Goal: Task Accomplishment & Management: Manage account settings

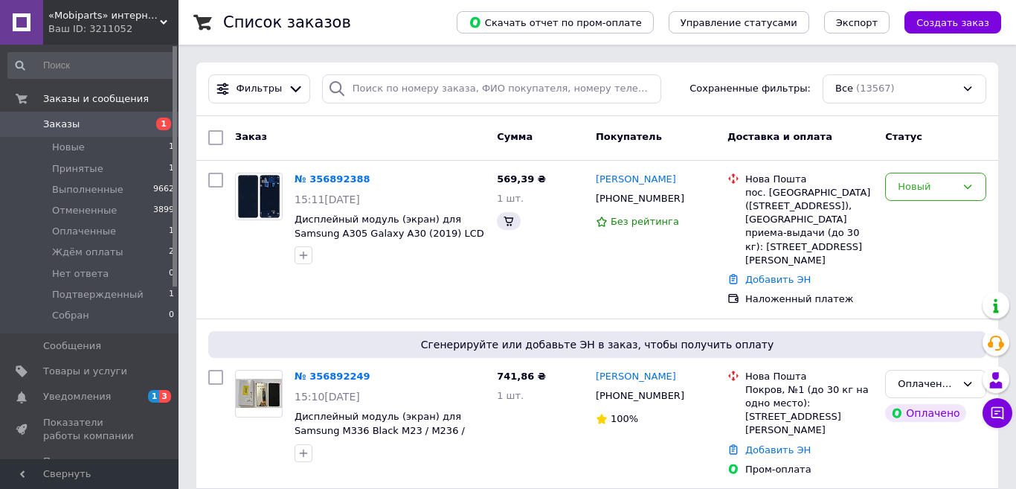
click at [67, 147] on span "Новые" at bounding box center [68, 147] width 33 height 13
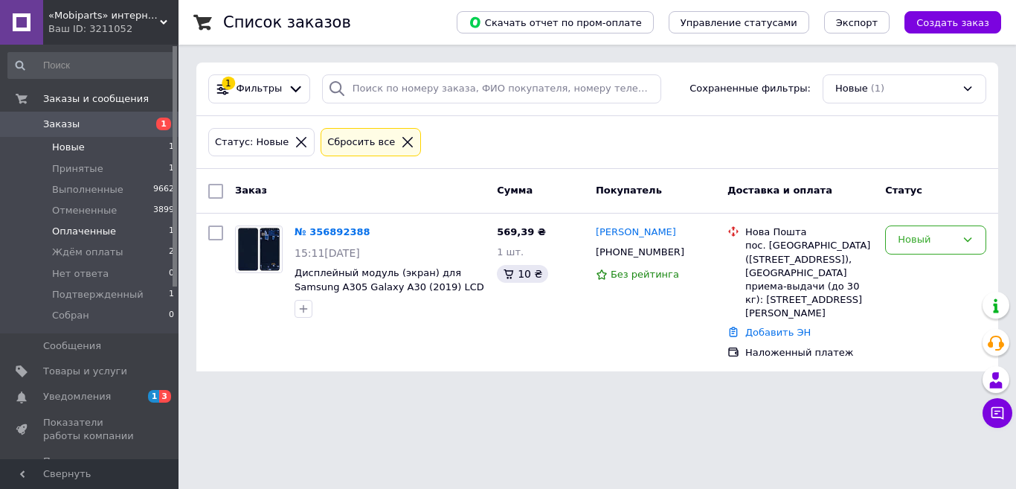
click at [95, 230] on span "Оплаченные" at bounding box center [84, 231] width 64 height 13
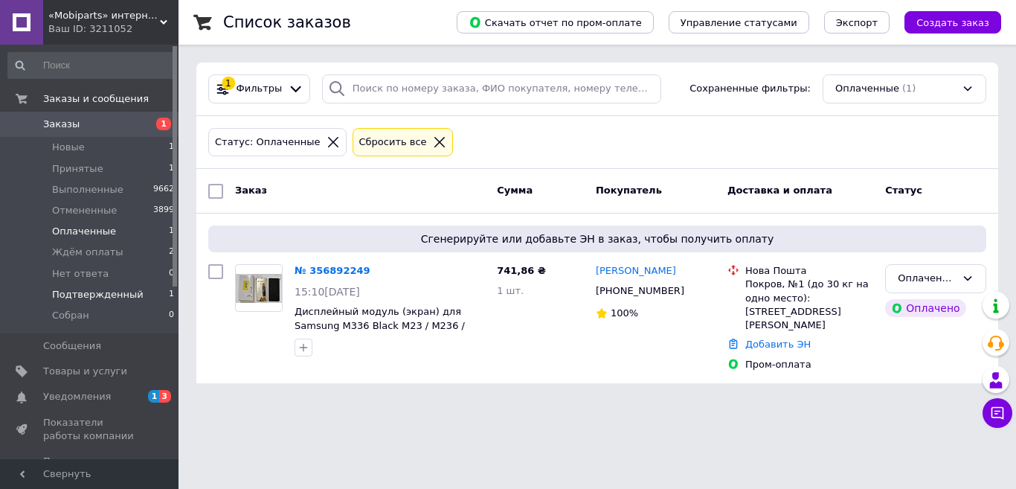
click at [76, 289] on span "Подтвержденный" at bounding box center [98, 294] width 92 height 13
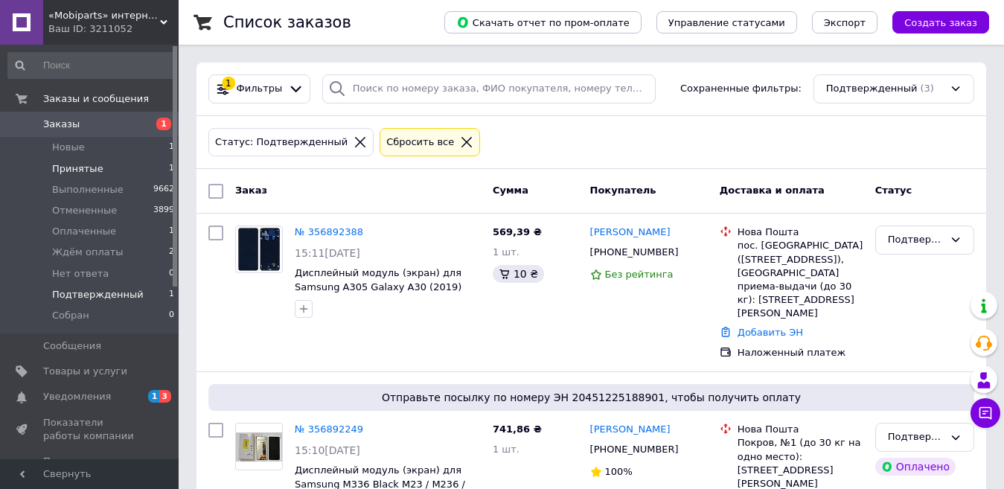
click at [66, 167] on span "Принятые" at bounding box center [77, 168] width 51 height 13
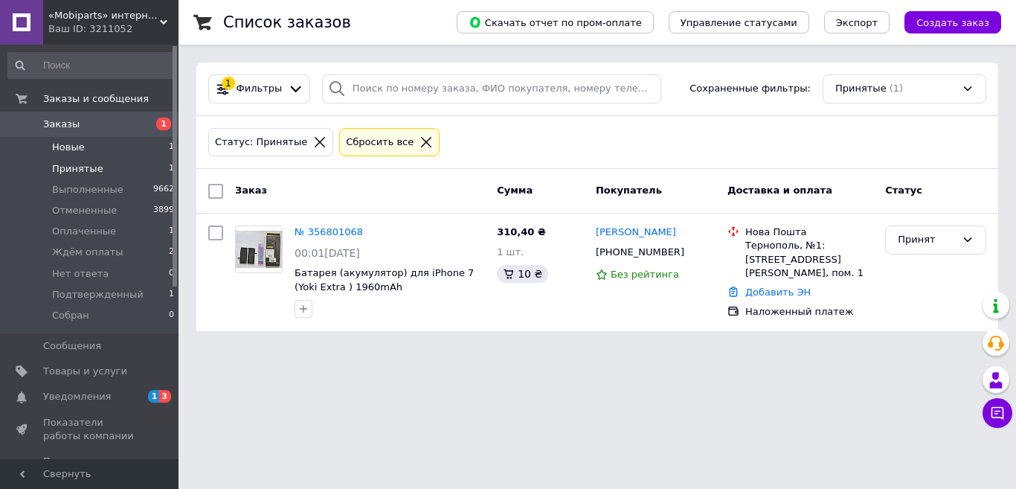
click at [69, 144] on span "Новые" at bounding box center [68, 147] width 33 height 13
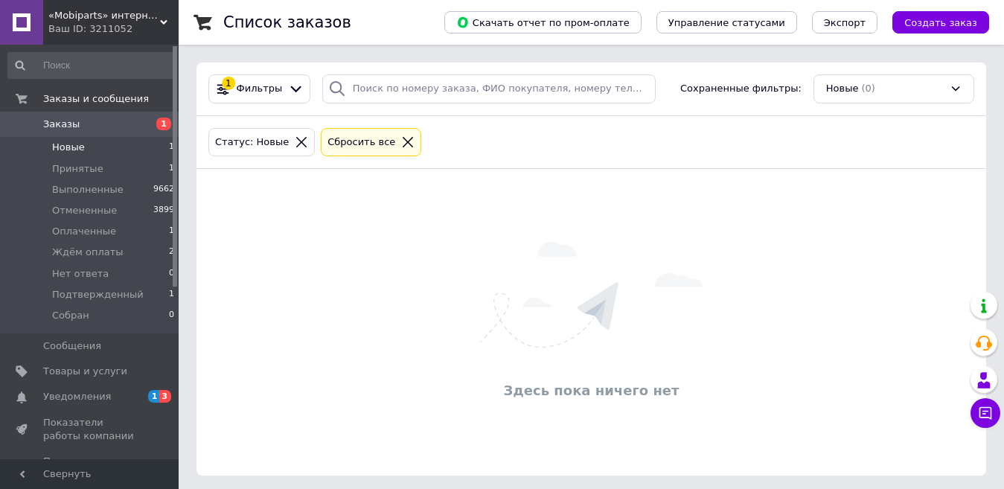
click at [92, 25] on div "Ваш ID: 3211052" at bounding box center [113, 28] width 130 height 13
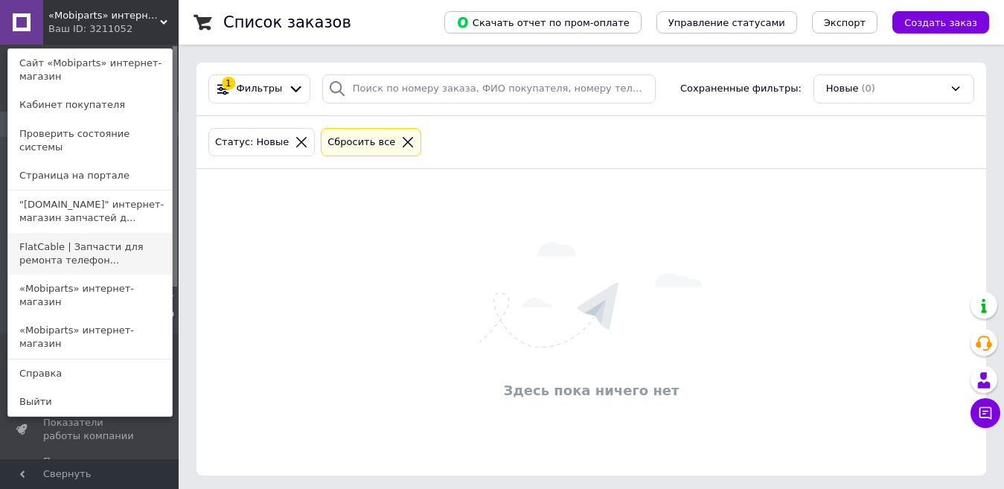
click at [77, 235] on link "FlatCable | Запчасти для ремонта телефон..." at bounding box center [90, 254] width 164 height 42
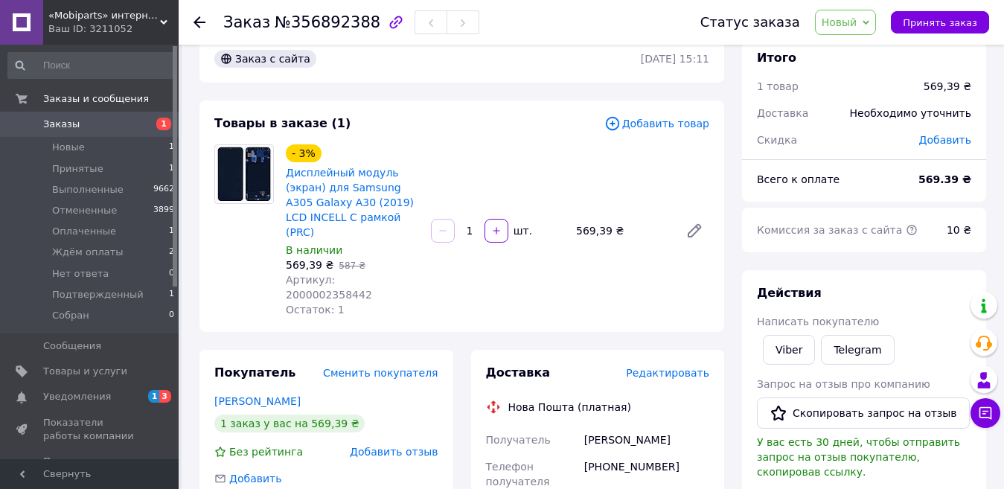
scroll to position [223, 0]
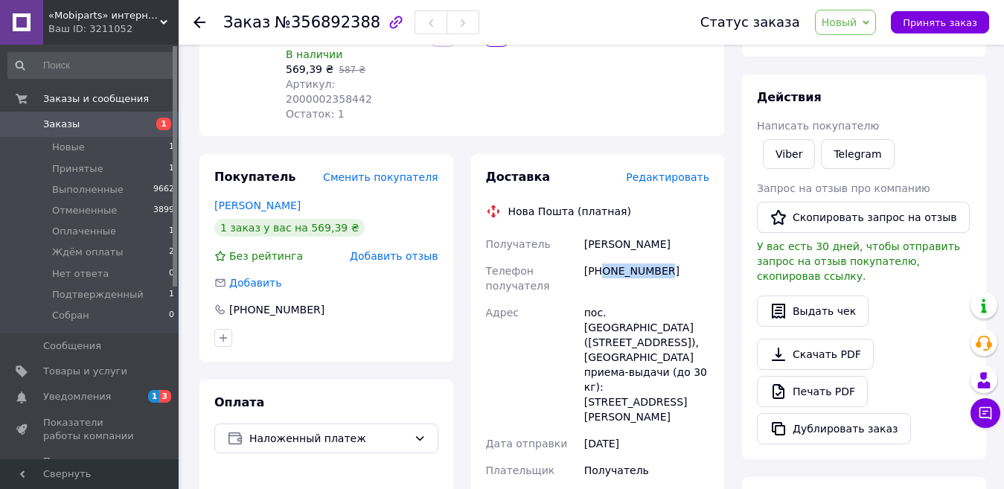
drag, startPoint x: 665, startPoint y: 240, endPoint x: 603, endPoint y: 245, distance: 61.9
click at [603, 257] on div "+380662847715" at bounding box center [646, 278] width 131 height 42
copy div "0662847715"
click at [261, 277] on span "Добавить" at bounding box center [255, 283] width 52 height 12
type input "0662847715@gmail.com"
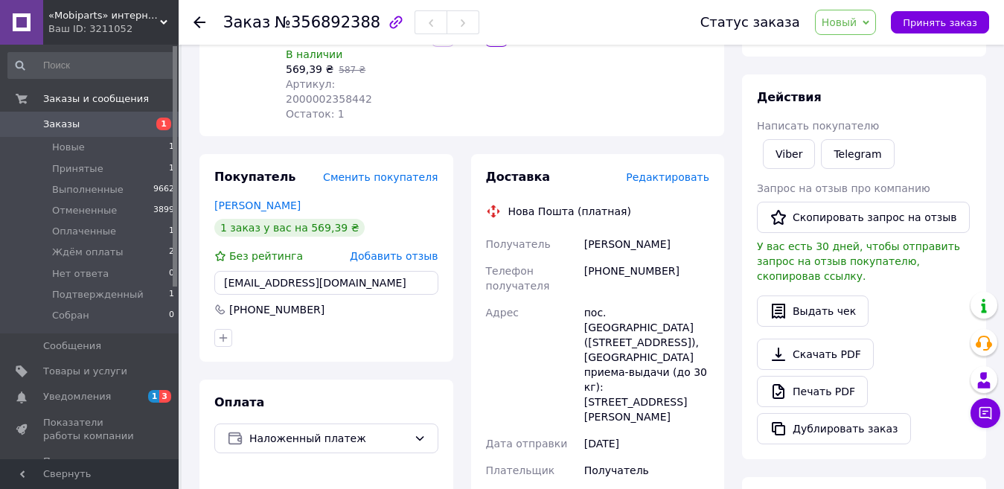
click at [574, 92] on div "- 3% Дисплейный модуль (экран) для Samsung A305 Galaxy A30 (2019) LCD INCELL С …" at bounding box center [497, 35] width 435 height 179
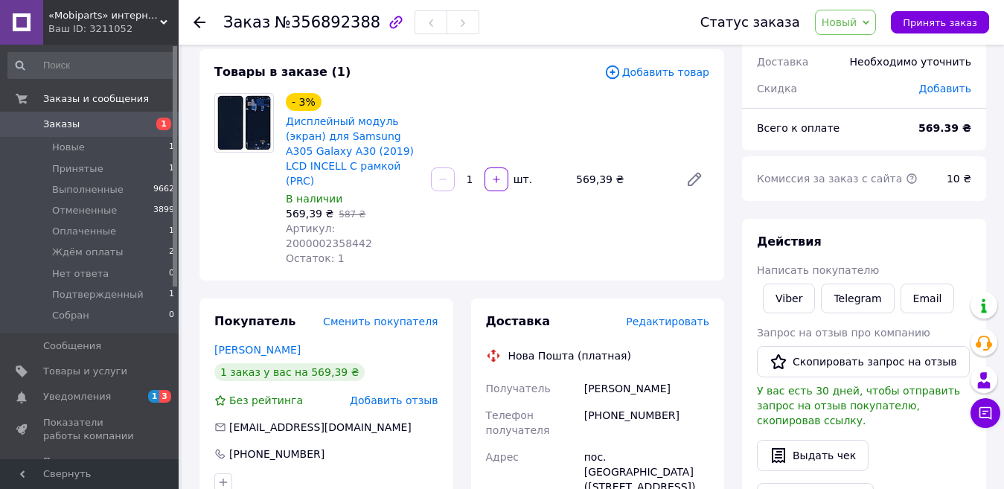
scroll to position [74, 0]
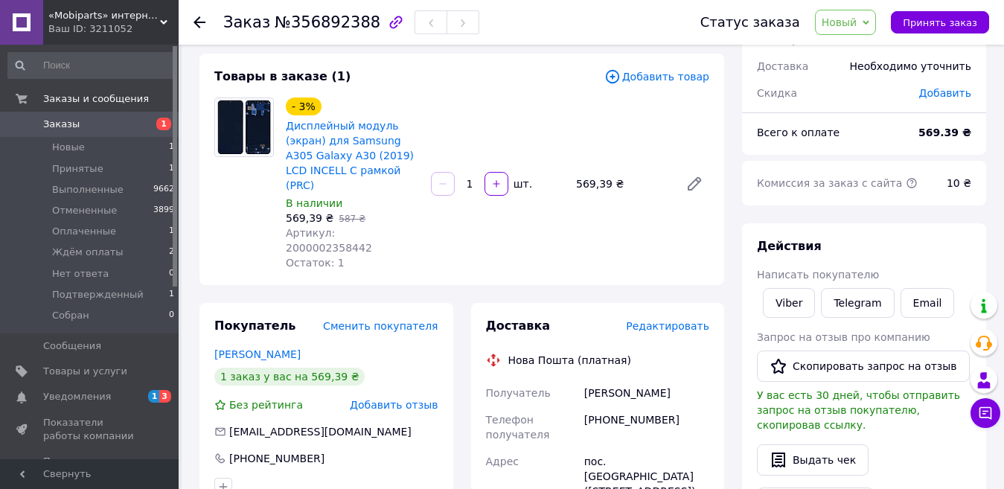
click at [652, 224] on div "- 3% Дисплейный модуль (экран) для Samsung A305 Galaxy A30 (2019) LCD INCELL С …" at bounding box center [497, 183] width 435 height 179
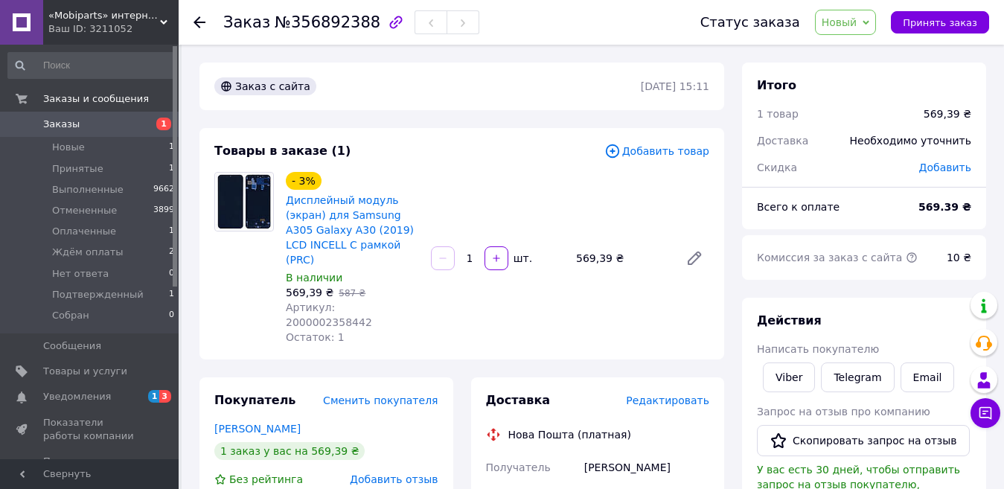
click at [857, 21] on span "Новый" at bounding box center [839, 22] width 36 height 12
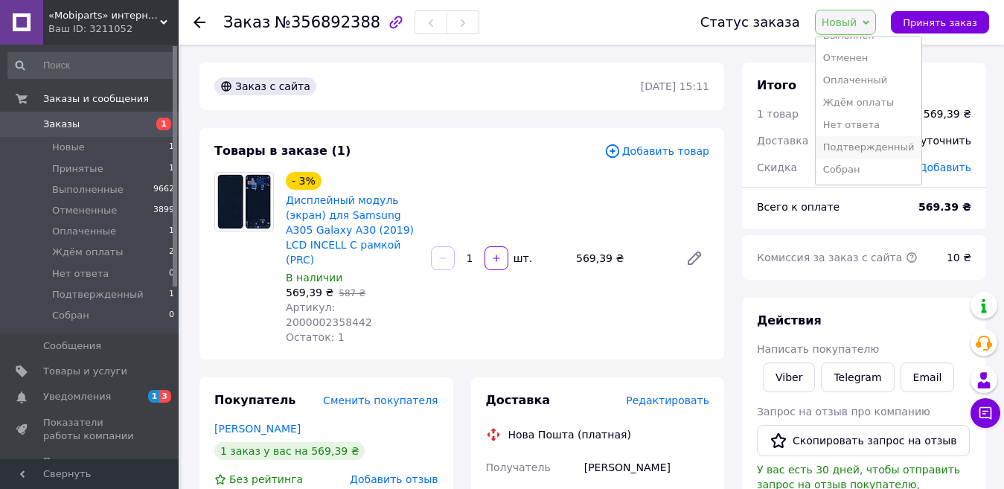
click at [857, 147] on li "Подтвержденный" at bounding box center [868, 147] width 106 height 22
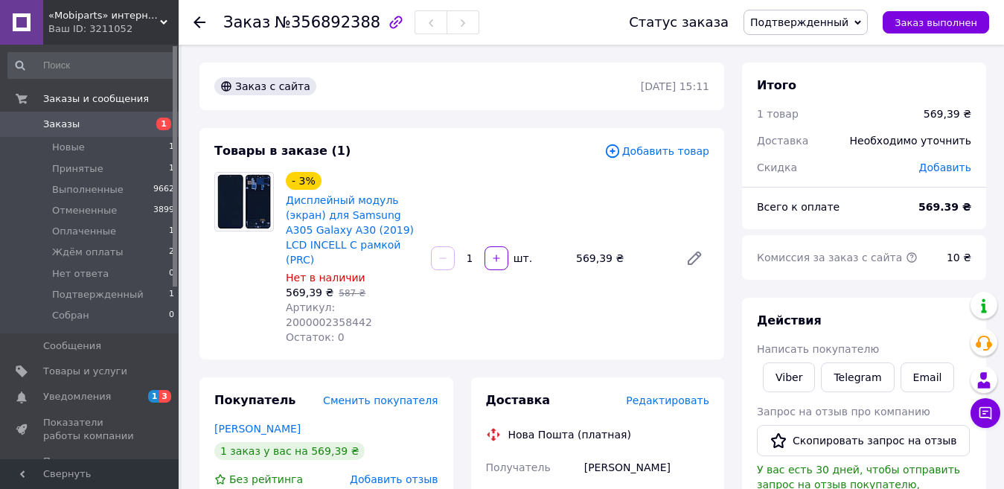
click at [533, 298] on div "- 3% Дисплейный модуль (экран) для Samsung A305 Galaxy A30 (2019) LCD INCELL С …" at bounding box center [497, 258] width 435 height 179
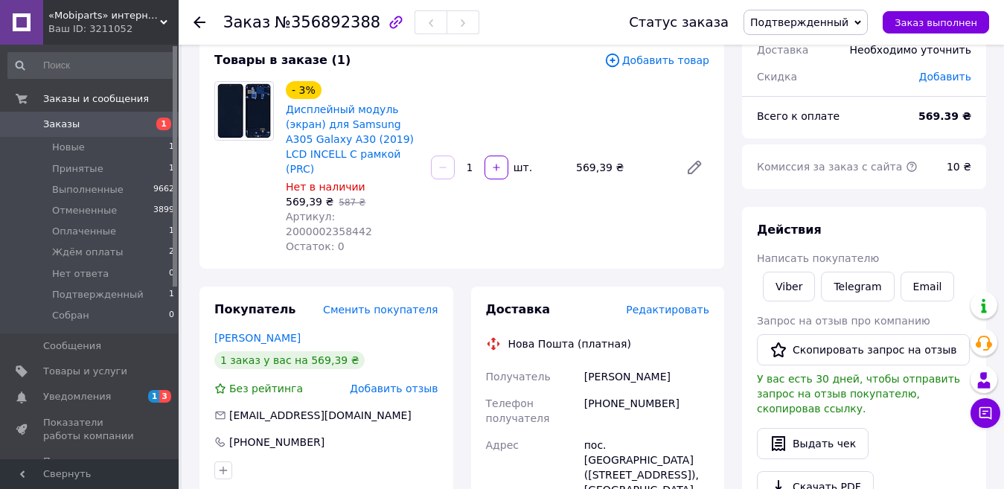
scroll to position [74, 0]
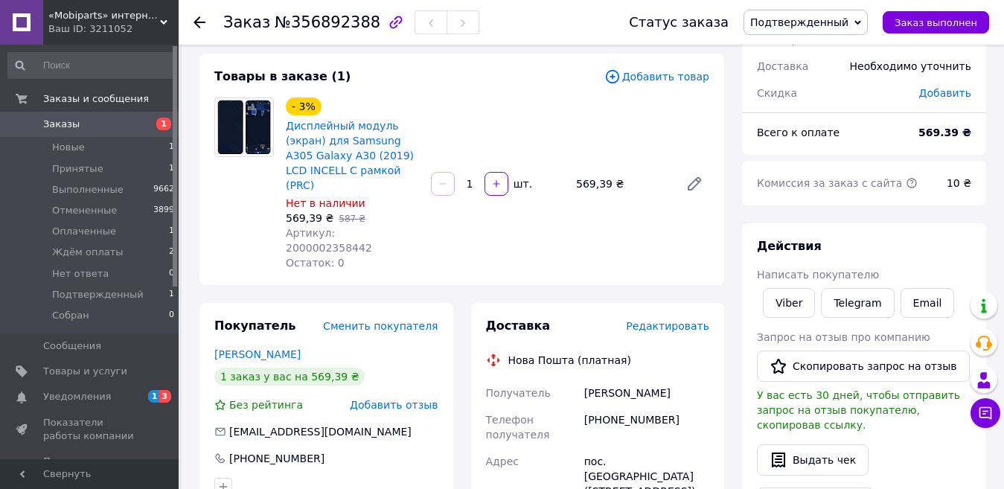
click at [598, 243] on div "- 3% Дисплейный модуль (экран) для Samsung A305 Galaxy A30 (2019) LCD INCELL С …" at bounding box center [497, 183] width 435 height 179
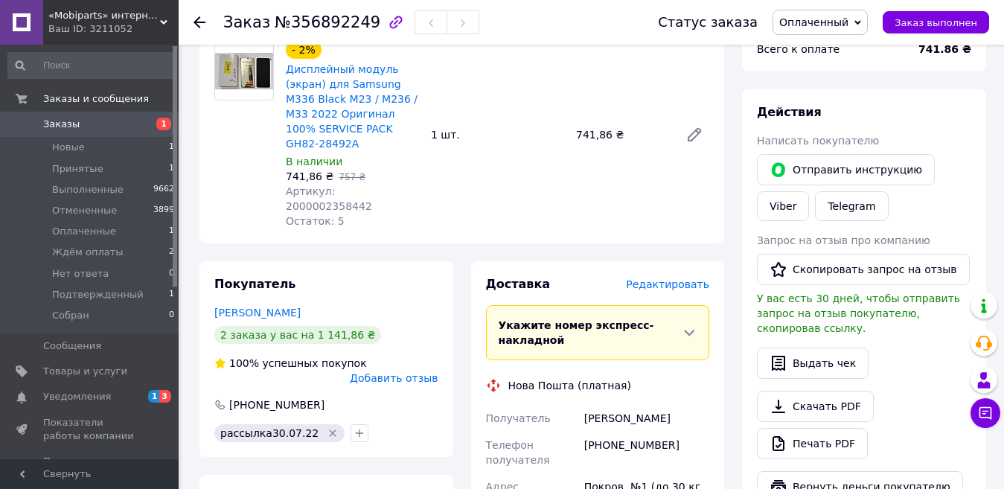
scroll to position [223, 0]
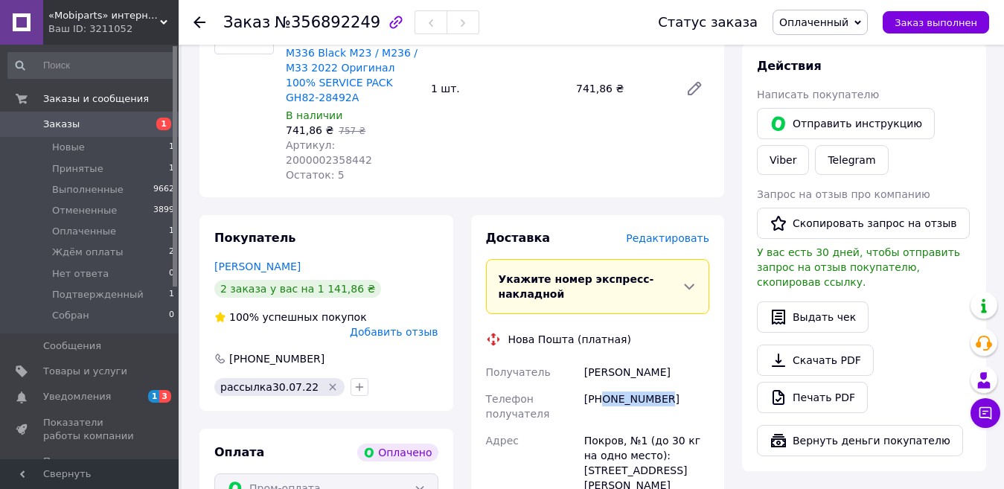
drag, startPoint x: 669, startPoint y: 370, endPoint x: 600, endPoint y: 374, distance: 68.5
click at [600, 385] on div "[PHONE_NUMBER]" at bounding box center [646, 406] width 131 height 42
copy div "0955168714"
click at [566, 155] on div "- 2% Дисплейный модуль (экран) для Samsung M336 Black M23 / M236 / M33 2022 Ори…" at bounding box center [497, 88] width 435 height 193
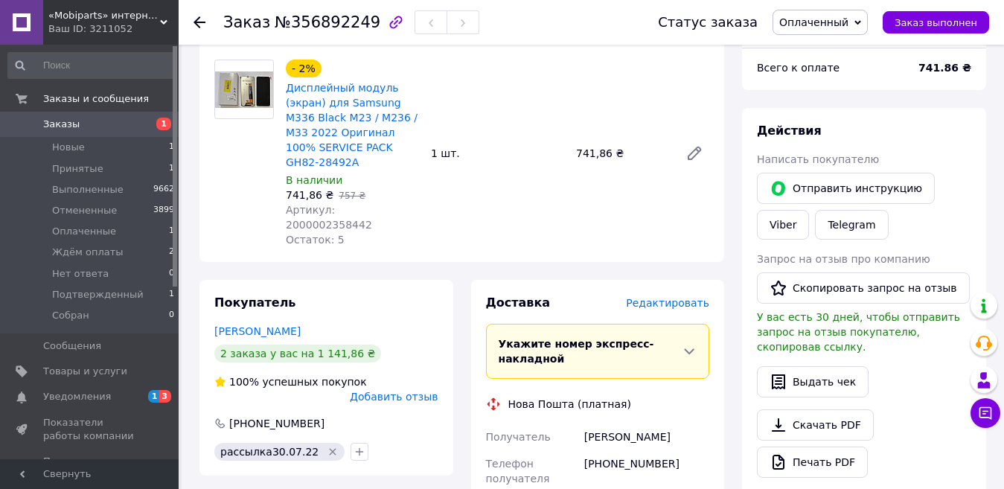
scroll to position [149, 0]
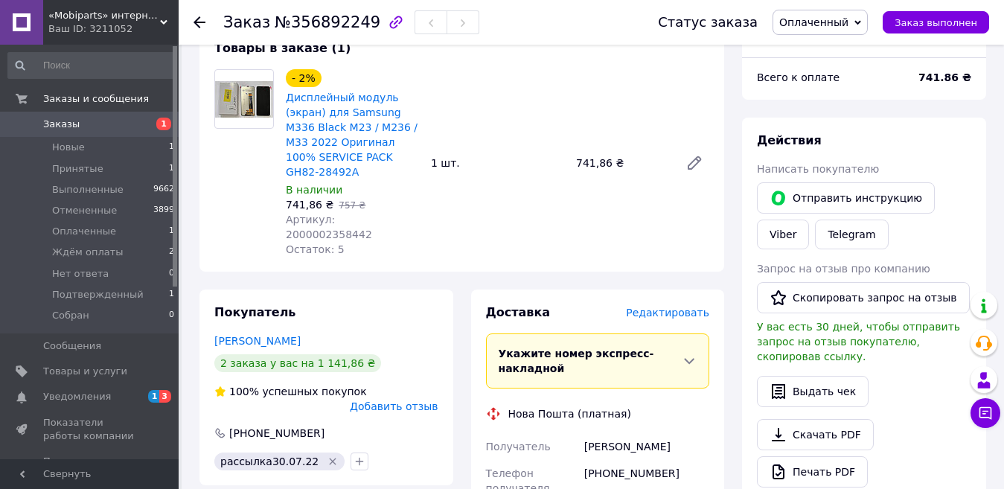
click at [824, 26] on span "Оплаченный" at bounding box center [813, 22] width 69 height 12
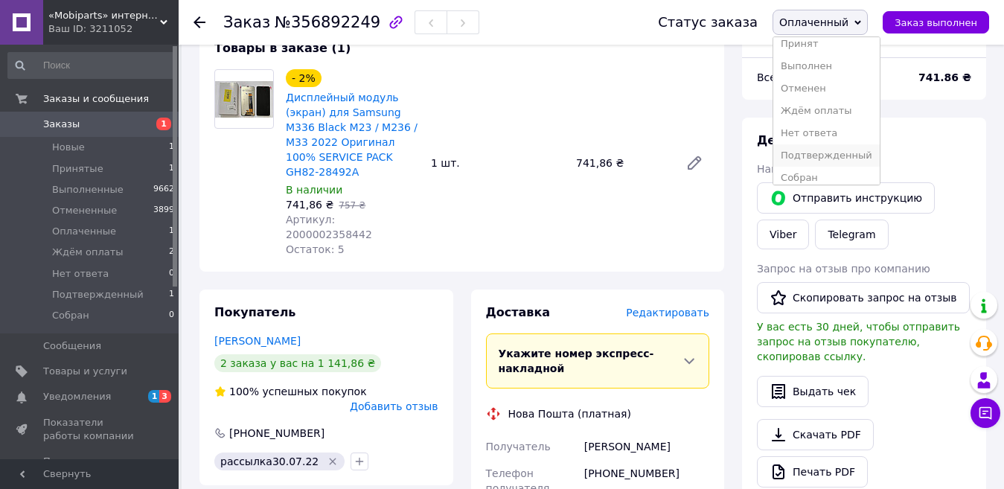
scroll to position [16, 0]
drag, startPoint x: 822, startPoint y: 147, endPoint x: 827, endPoint y: 140, distance: 8.5
click at [822, 146] on li "Подтвержденный" at bounding box center [826, 147] width 106 height 22
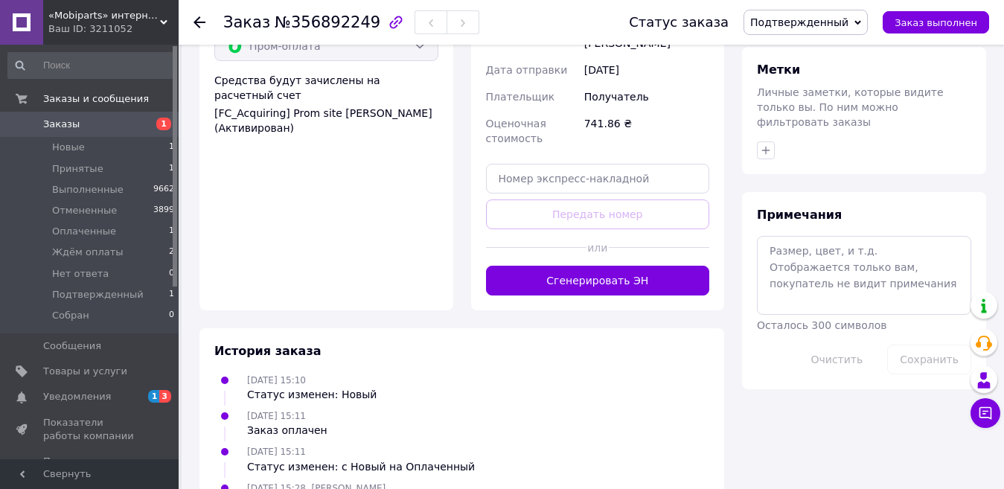
scroll to position [670, 0]
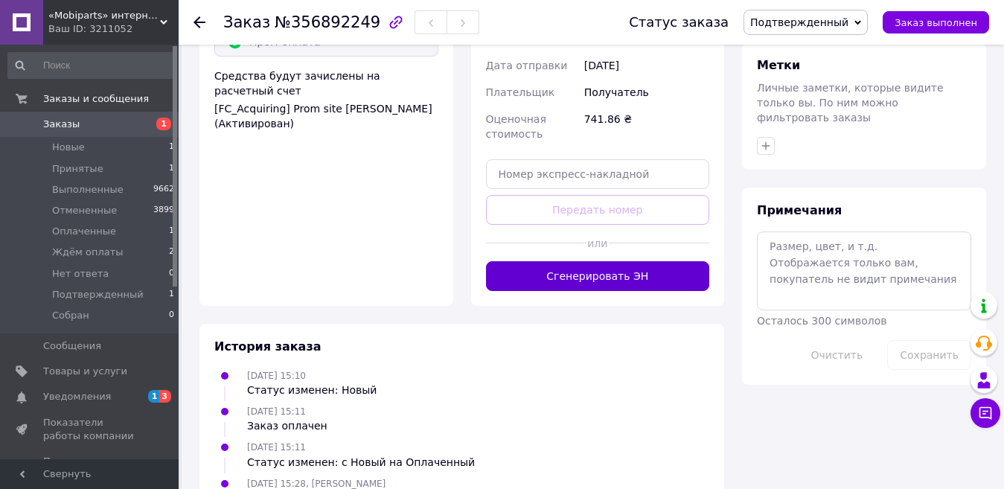
click at [595, 261] on button "Сгенерировать ЭН" at bounding box center [598, 276] width 224 height 30
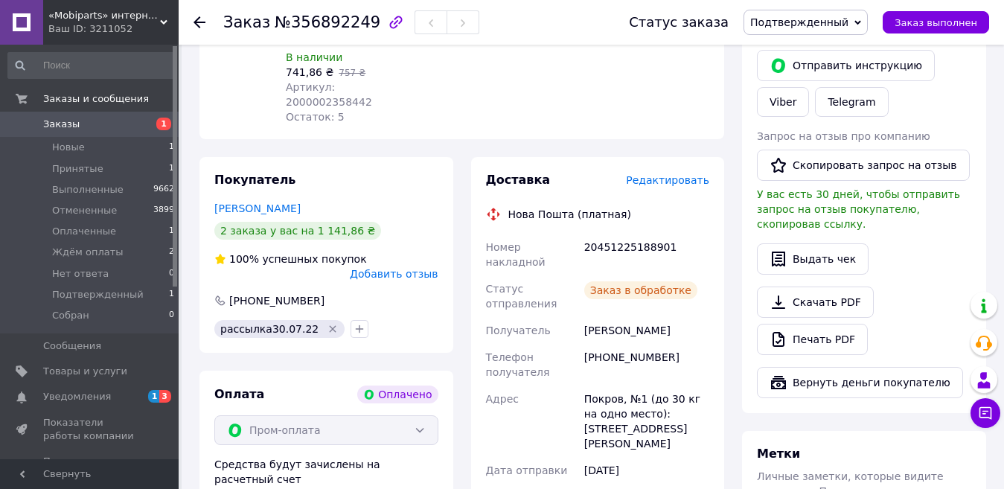
scroll to position [278, 0]
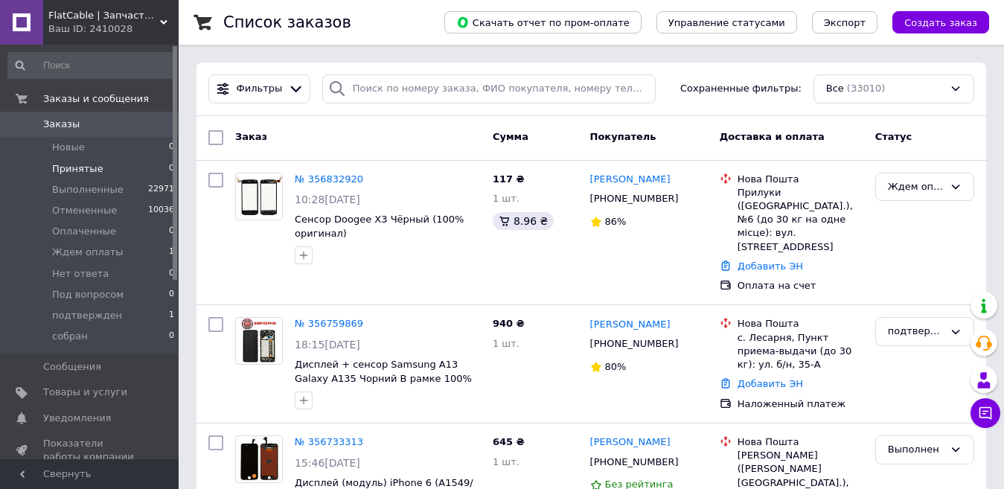
click at [82, 162] on span "Принятые" at bounding box center [77, 168] width 51 height 13
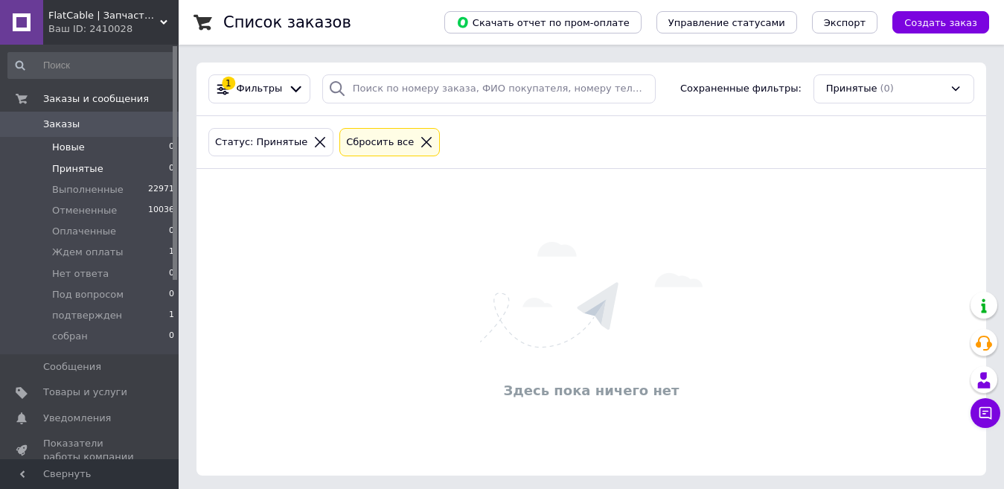
click at [70, 147] on span "Новые" at bounding box center [68, 147] width 33 height 13
click at [100, 315] on span "подтвержден" at bounding box center [87, 315] width 70 height 13
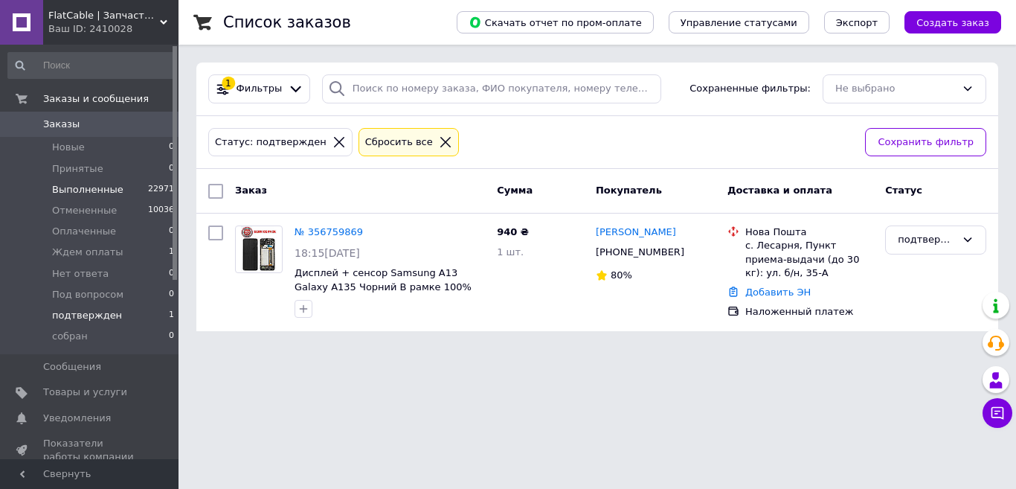
click at [80, 185] on span "Выполненные" at bounding box center [87, 189] width 71 height 13
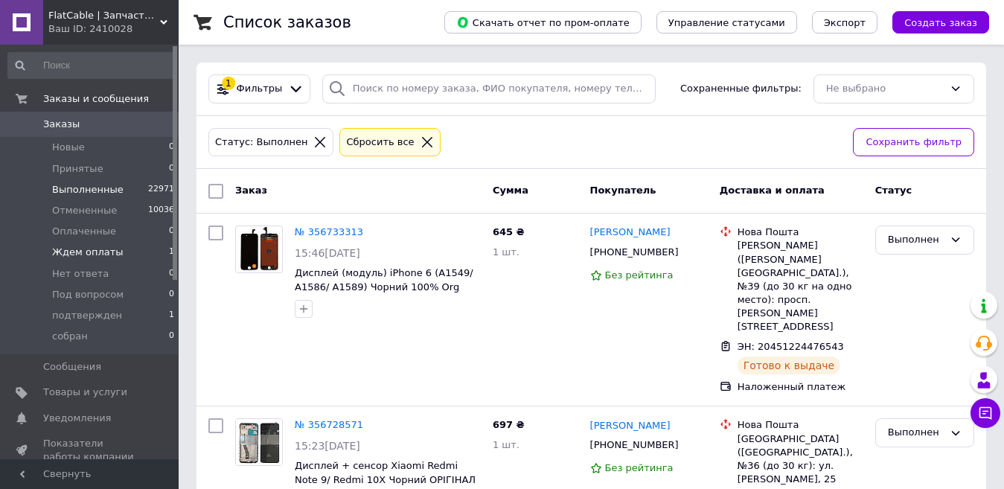
click at [65, 248] on span "Ждем оплаты" at bounding box center [87, 251] width 71 height 13
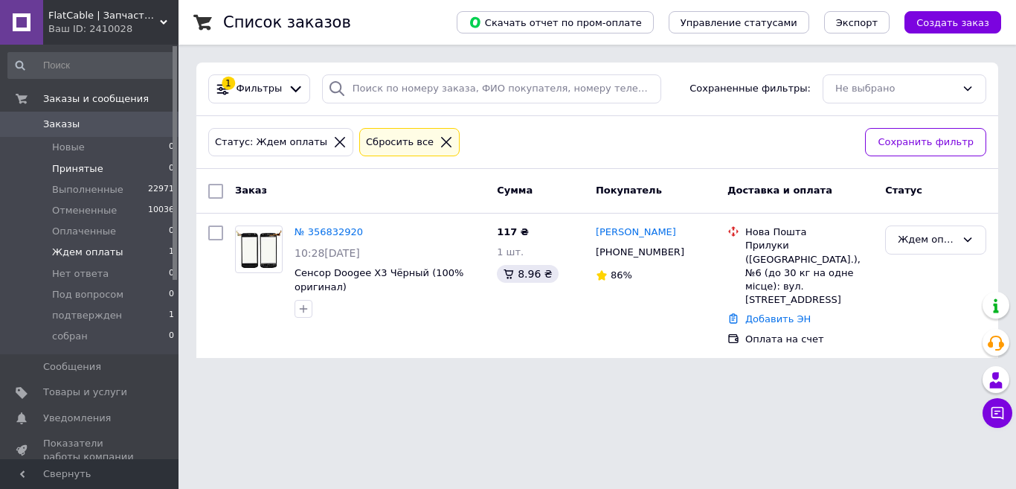
drag, startPoint x: 72, startPoint y: 146, endPoint x: 63, endPoint y: 161, distance: 17.4
click at [72, 146] on span "Новые" at bounding box center [68, 147] width 33 height 13
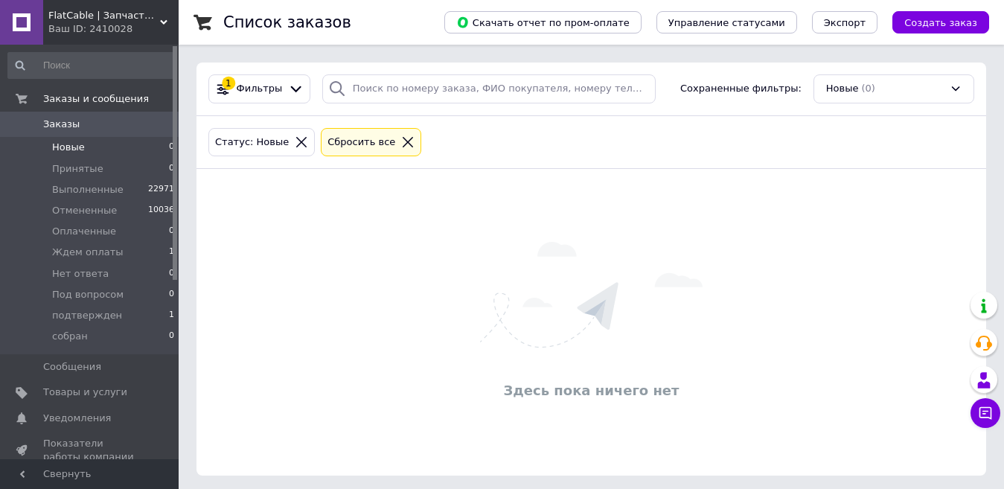
click at [89, 17] on span "FlatCable | Запчасти для ремонта телефонов" at bounding box center [104, 15] width 112 height 13
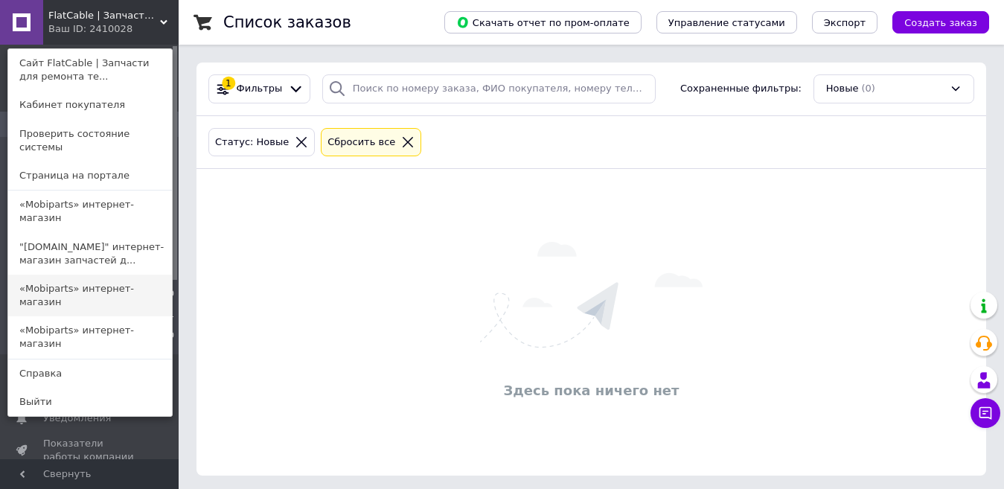
click at [67, 275] on link "«Mobiparts» интернет-магазин" at bounding box center [90, 296] width 164 height 42
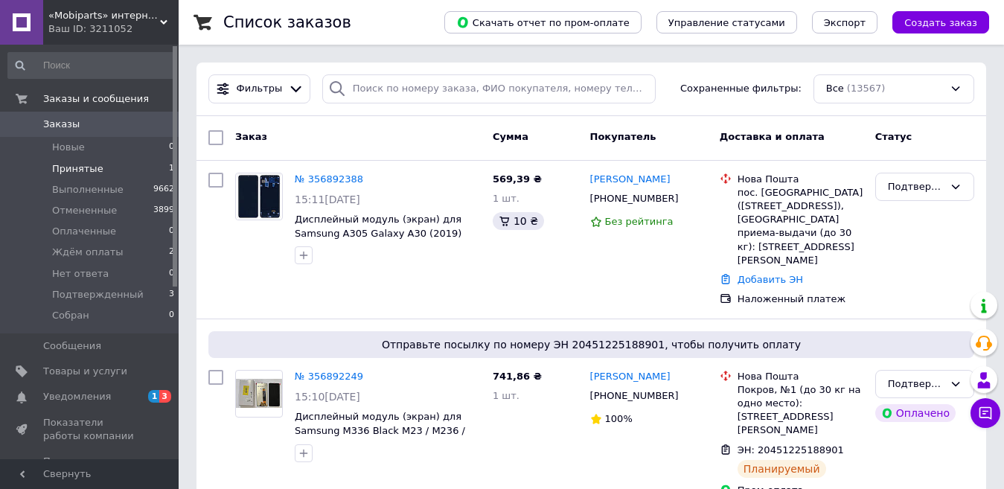
click at [81, 170] on span "Принятые" at bounding box center [77, 168] width 51 height 13
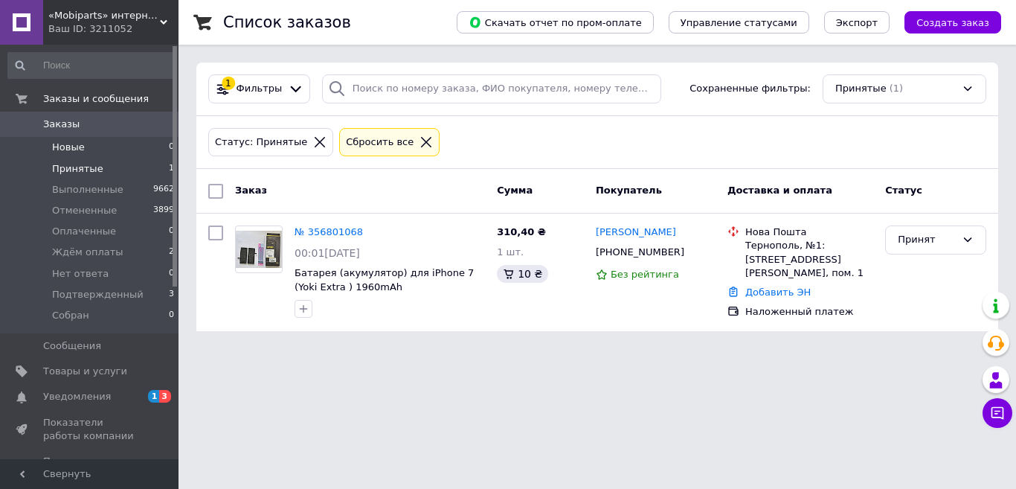
click at [75, 145] on span "Новые" at bounding box center [68, 147] width 33 height 13
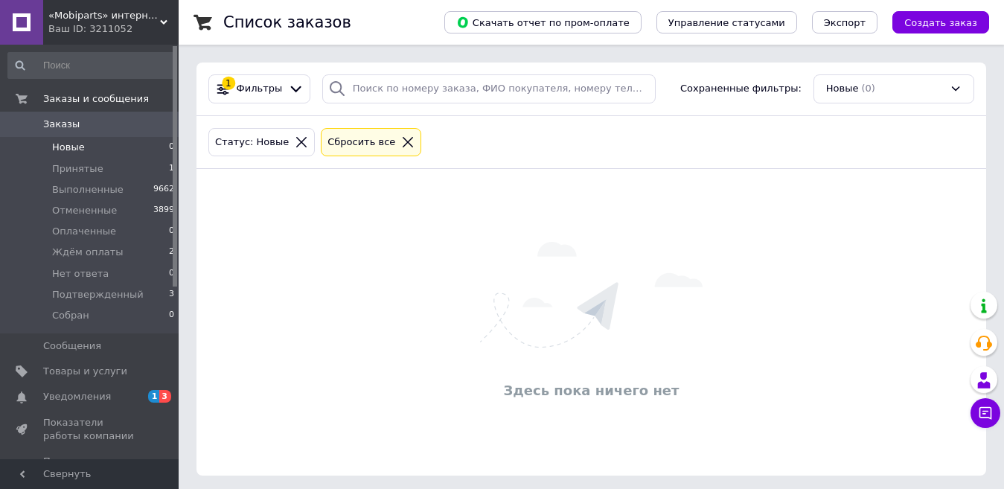
click at [119, 20] on span "«Mobiparts» интернет-магазин" at bounding box center [104, 15] width 112 height 13
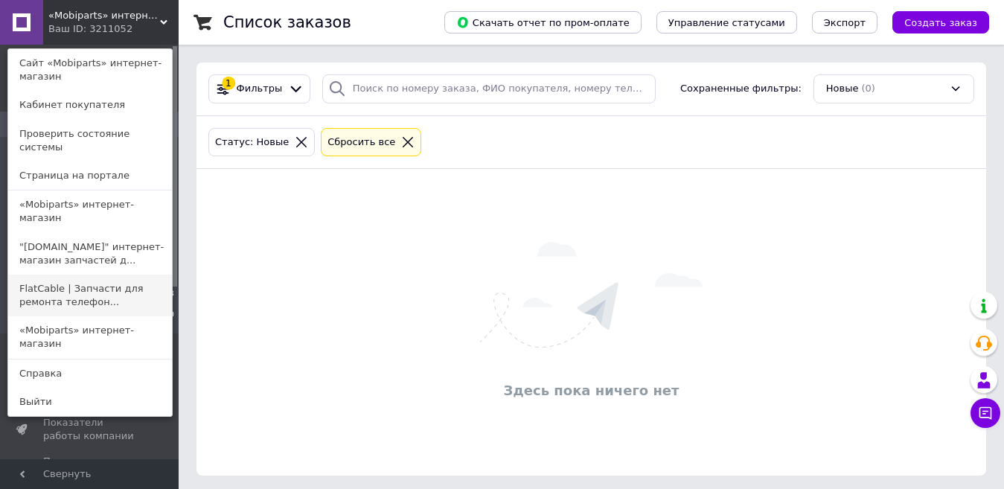
click at [81, 275] on link "FlatCable | Запчасти для ремонта телефон..." at bounding box center [90, 296] width 164 height 42
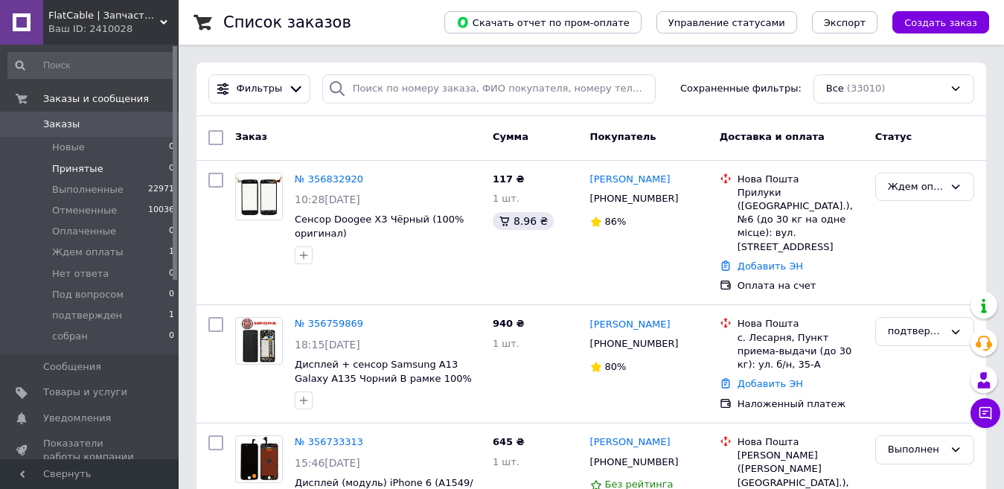
click at [73, 165] on span "Принятые" at bounding box center [77, 168] width 51 height 13
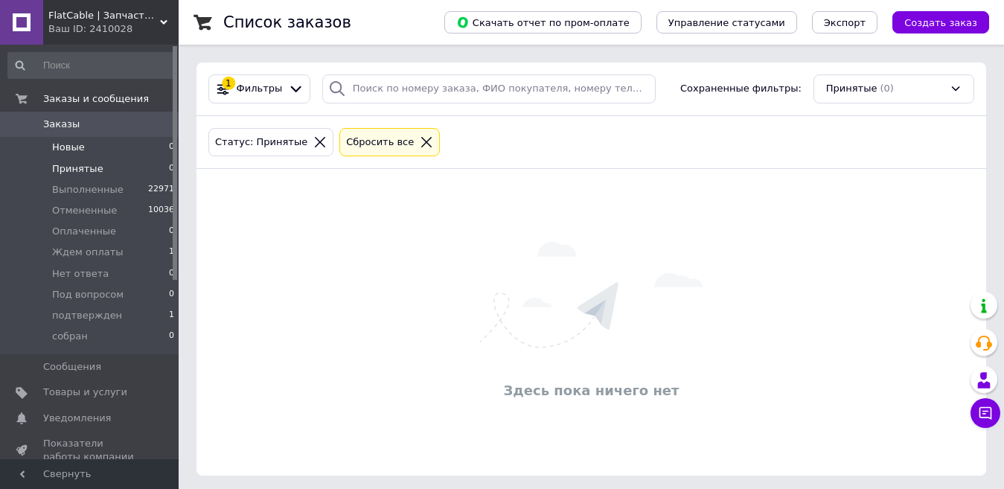
click at [71, 146] on span "Новые" at bounding box center [68, 147] width 33 height 13
click at [57, 166] on span "Принятые" at bounding box center [77, 168] width 51 height 13
click at [58, 158] on li "Принятые 0" at bounding box center [91, 168] width 183 height 21
click at [66, 141] on span "Новые" at bounding box center [68, 147] width 33 height 13
click at [90, 166] on span "Принятые" at bounding box center [77, 168] width 51 height 13
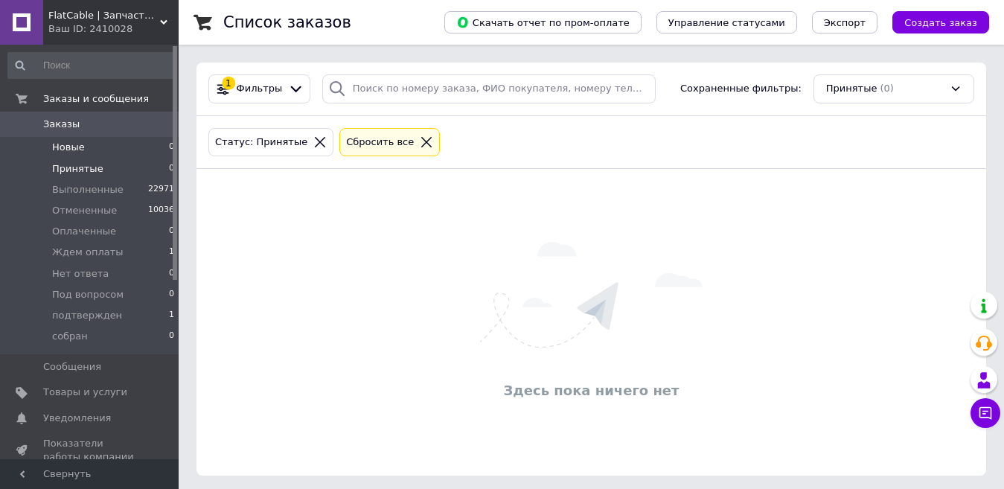
click at [77, 144] on span "Новые" at bounding box center [68, 147] width 33 height 13
click at [126, 18] on span "FlatCable | Запчасти для ремонта телефонов" at bounding box center [104, 15] width 112 height 13
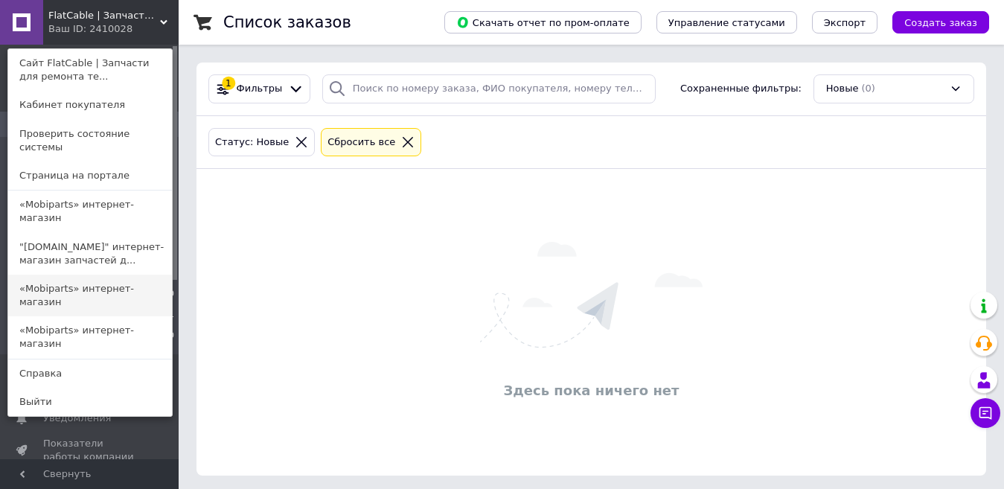
click at [68, 275] on link "«Mobiparts» интернет-магазин" at bounding box center [90, 296] width 164 height 42
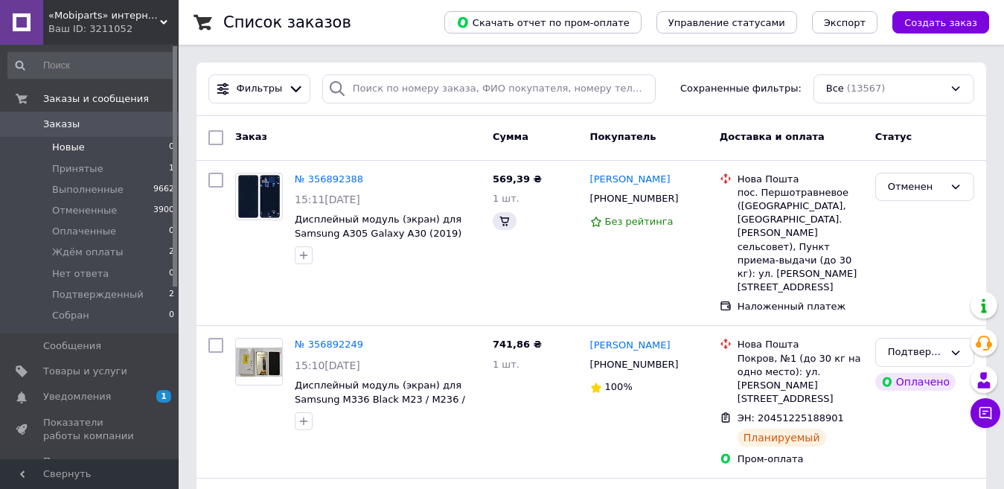
click at [56, 143] on span "Новые" at bounding box center [68, 147] width 33 height 13
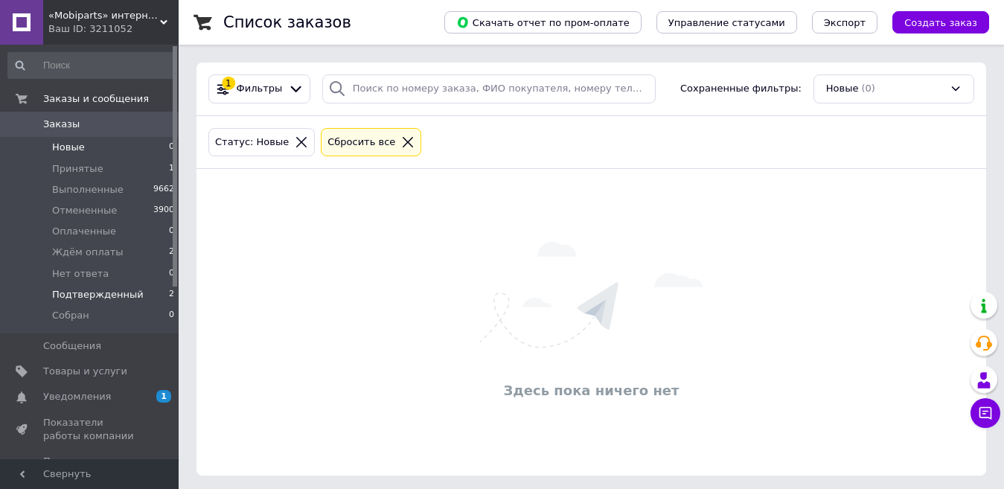
click at [100, 294] on span "Подтвержденный" at bounding box center [98, 294] width 92 height 13
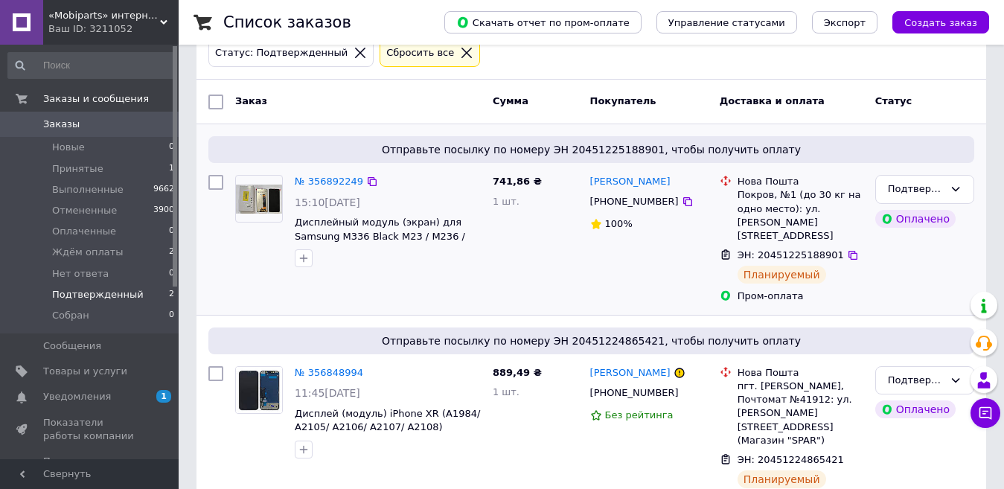
scroll to position [97, 0]
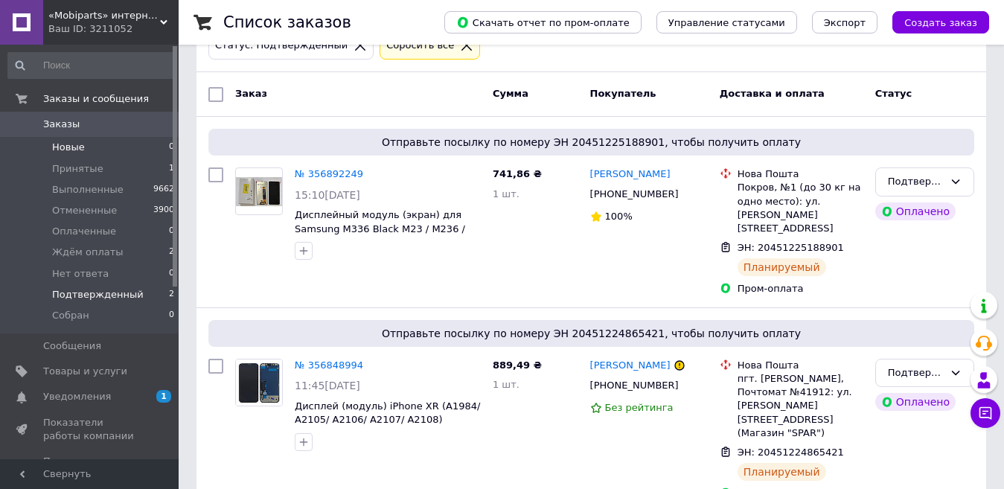
click at [67, 150] on span "Новые" at bounding box center [68, 147] width 33 height 13
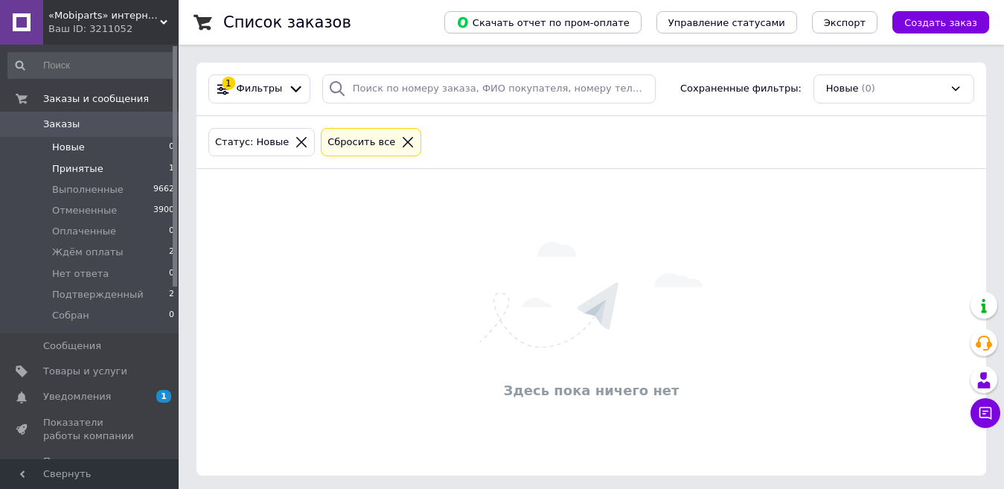
click at [94, 168] on span "Принятые" at bounding box center [77, 168] width 51 height 13
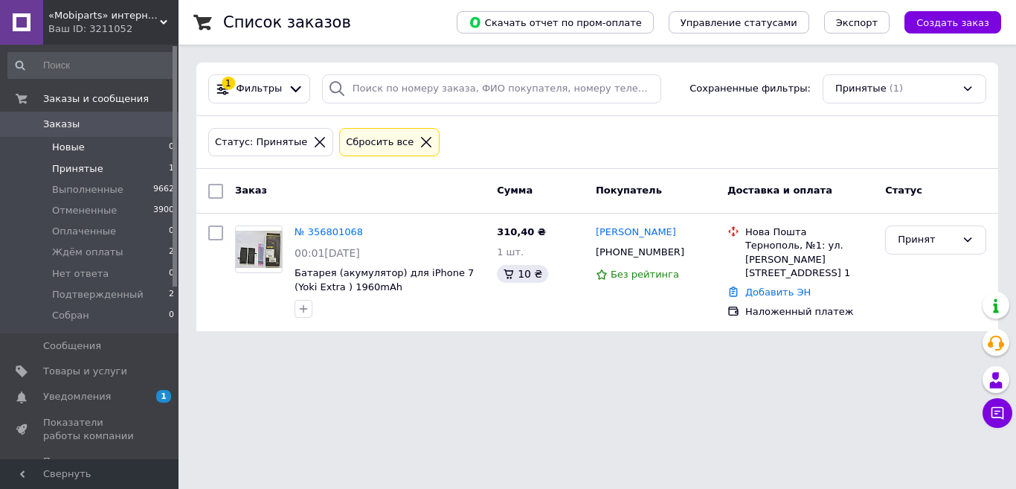
click at [76, 144] on span "Новые" at bounding box center [68, 147] width 33 height 13
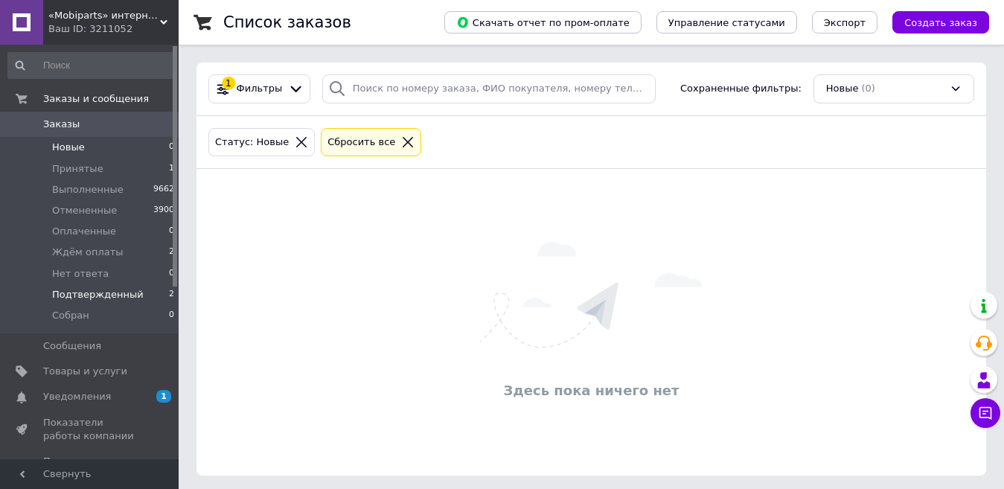
click at [68, 296] on span "Подтвержденный" at bounding box center [98, 294] width 92 height 13
click at [65, 309] on span "Собран" at bounding box center [70, 315] width 37 height 13
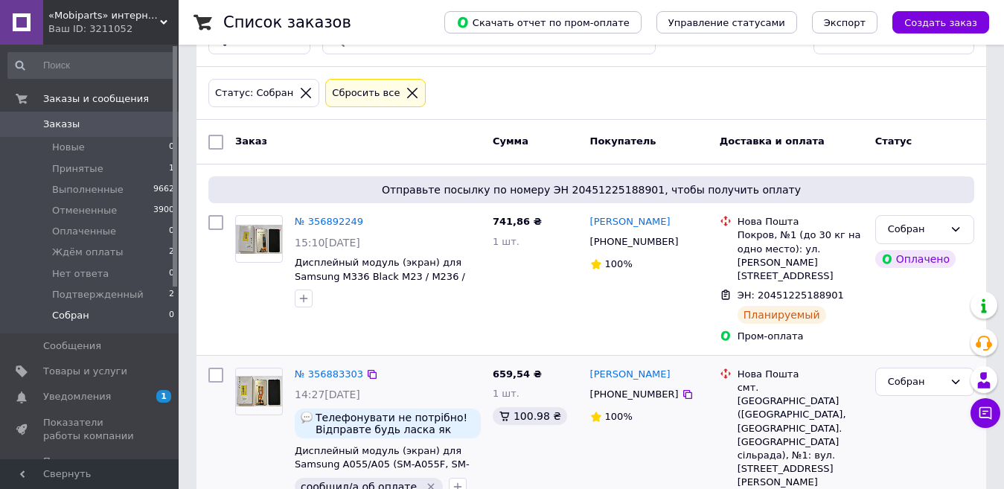
scroll to position [149, 0]
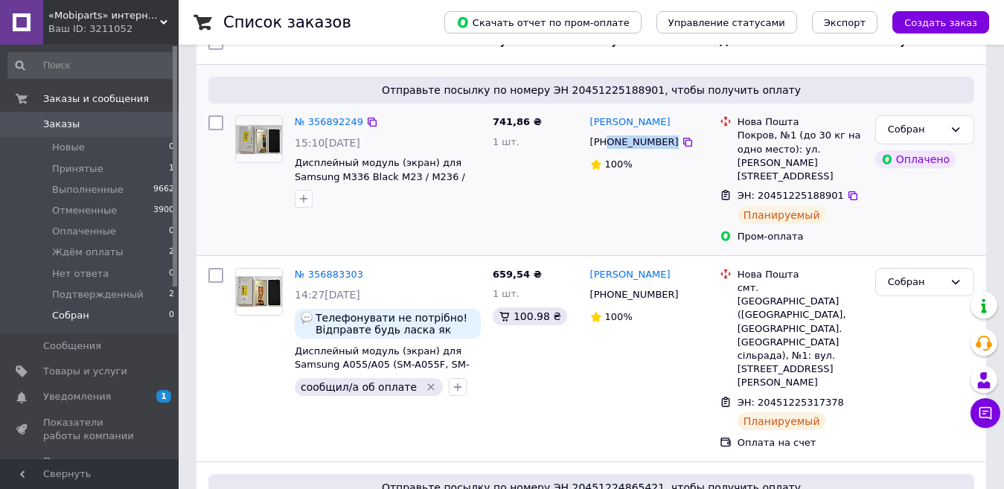
drag, startPoint x: 660, startPoint y: 145, endPoint x: 607, endPoint y: 147, distance: 52.9
click at [607, 147] on div "+380955168714" at bounding box center [648, 142] width 121 height 16
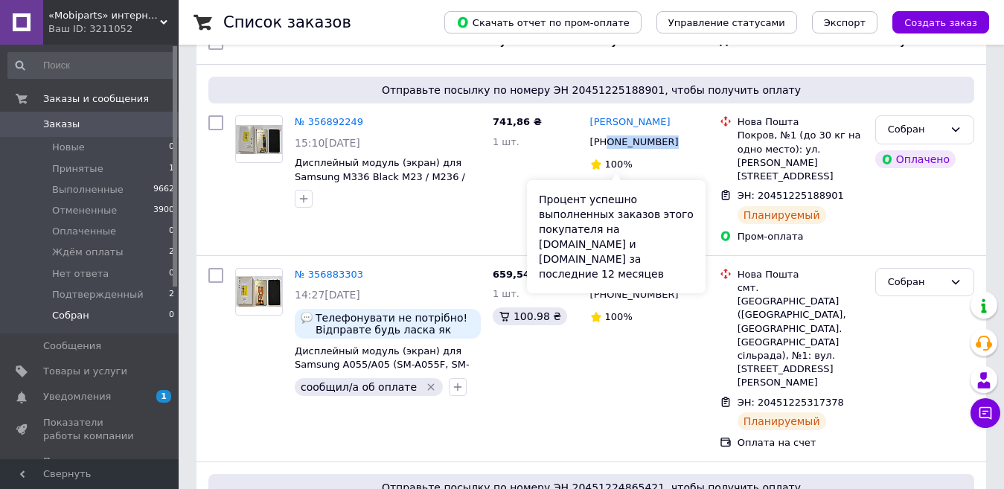
copy div "0955168714"
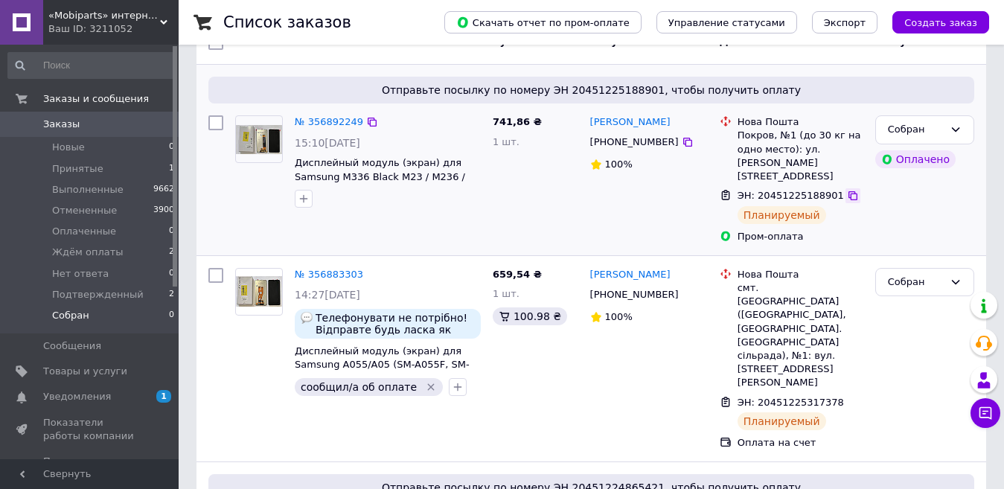
click at [847, 190] on icon at bounding box center [853, 196] width 12 height 12
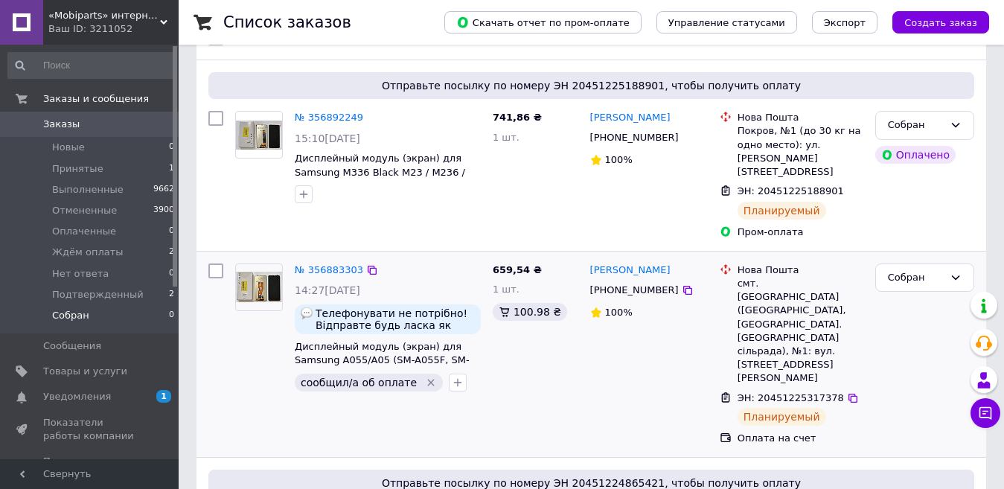
scroll to position [223, 0]
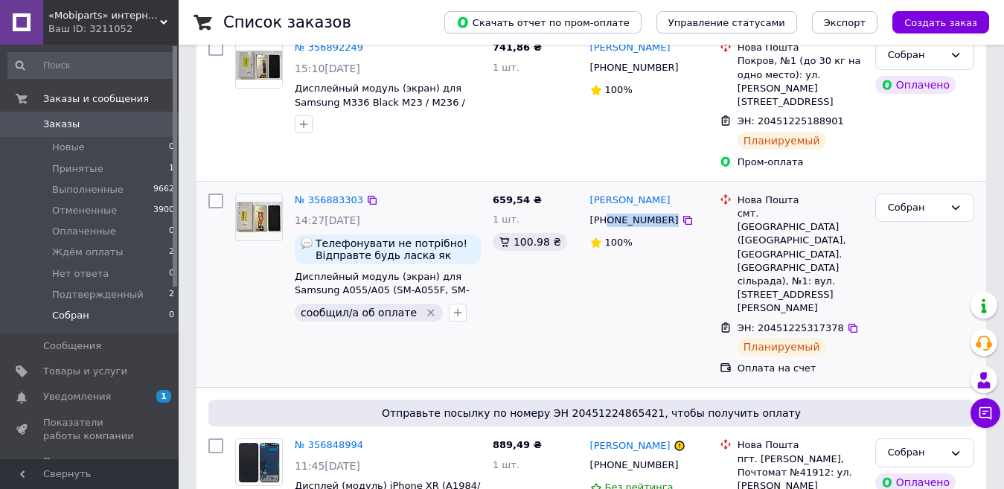
drag, startPoint x: 661, startPoint y: 198, endPoint x: 606, endPoint y: 196, distance: 54.4
click at [606, 212] on div "+380667009476" at bounding box center [648, 220] width 121 height 16
copy div "0667009476"
click at [848, 324] on icon at bounding box center [852, 328] width 9 height 9
click at [950, 55] on icon at bounding box center [955, 55] width 12 height 12
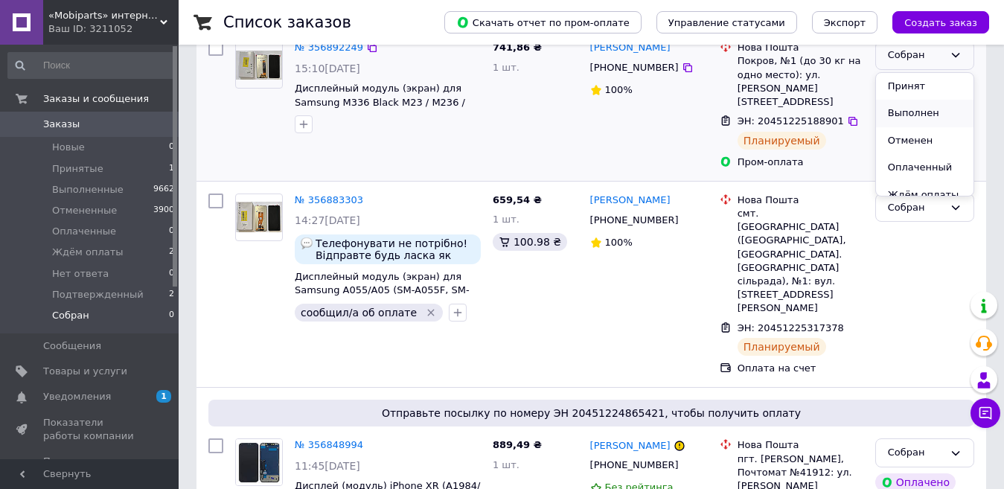
click at [917, 109] on li "Выполнен" at bounding box center [924, 114] width 97 height 28
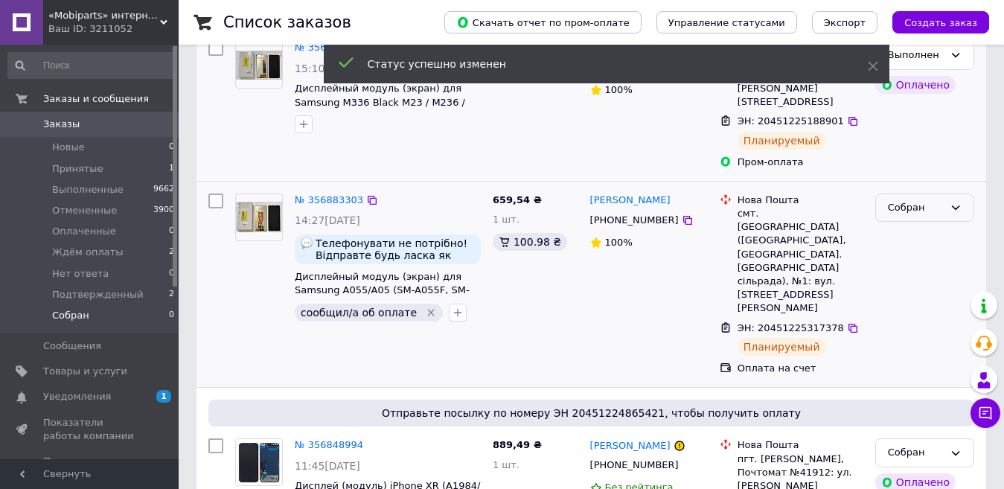
click at [941, 200] on div "Собран" at bounding box center [916, 208] width 56 height 16
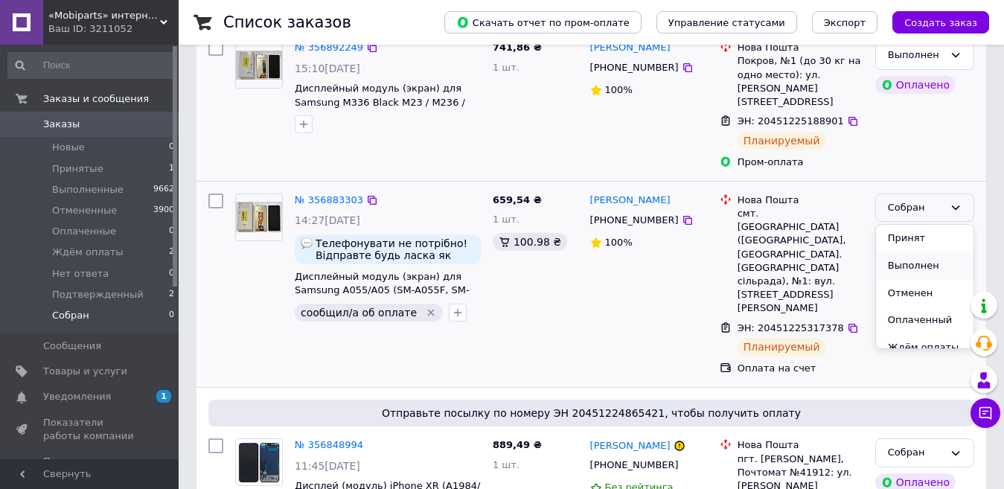
click at [909, 252] on li "Выполнен" at bounding box center [924, 266] width 97 height 28
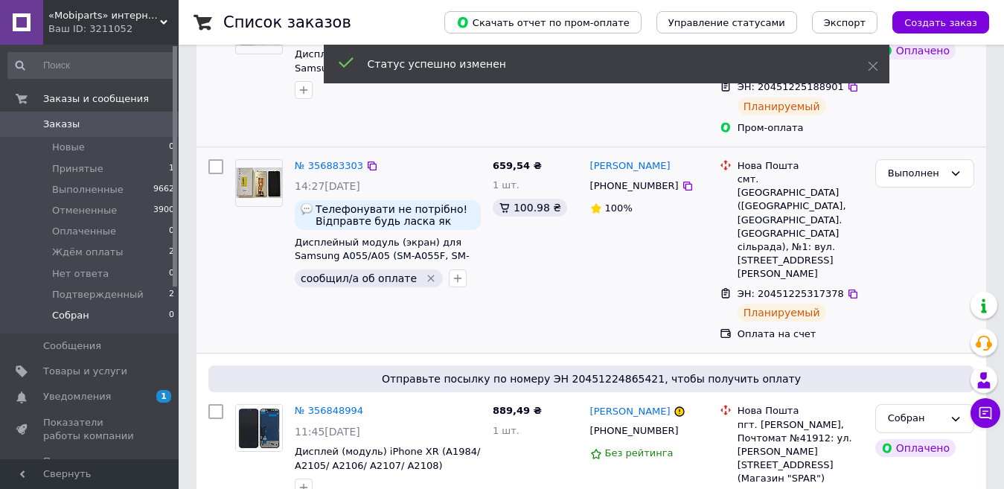
scroll to position [276, 0]
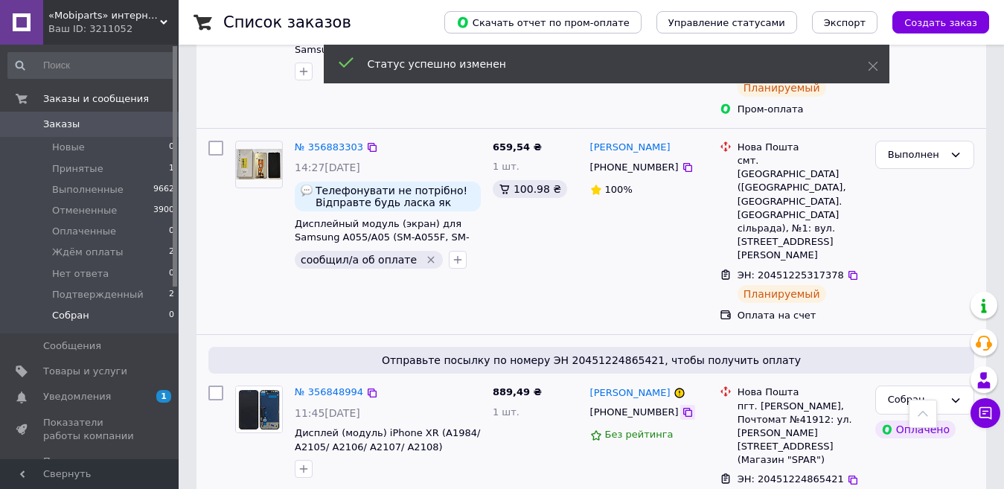
click at [683, 408] on icon at bounding box center [687, 412] width 9 height 9
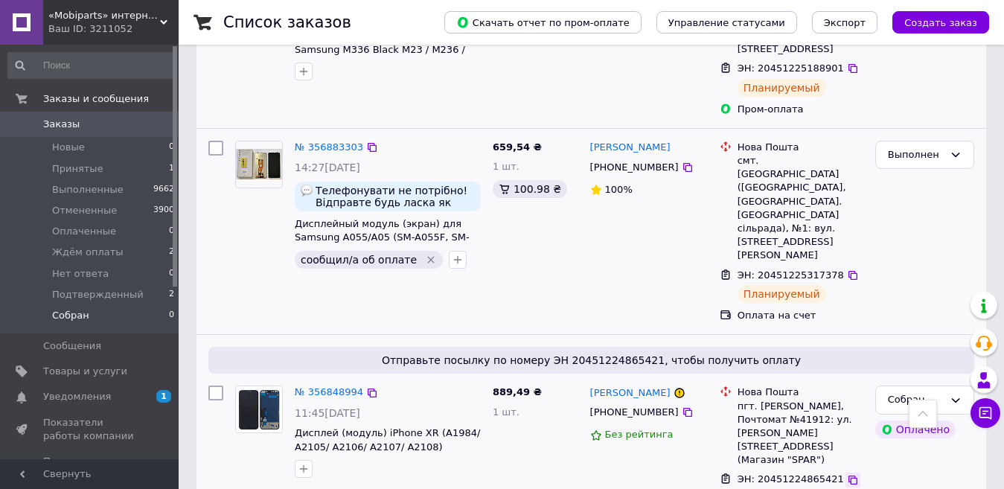
click at [847, 474] on icon at bounding box center [853, 480] width 12 height 12
click at [926, 392] on div "Собран" at bounding box center [916, 400] width 56 height 16
click at [901, 444] on li "Выполнен" at bounding box center [924, 458] width 97 height 28
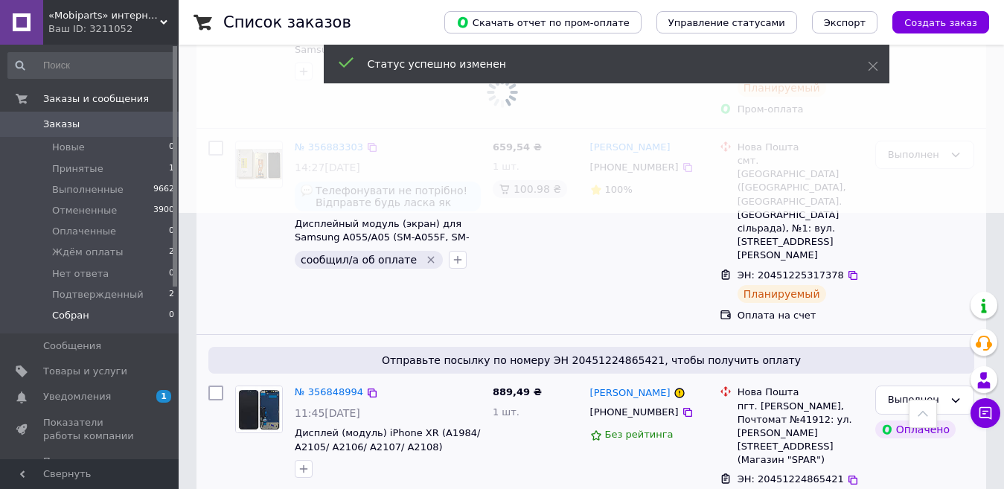
click at [105, 25] on div "Ваш ID: 3211052" at bounding box center [113, 28] width 130 height 13
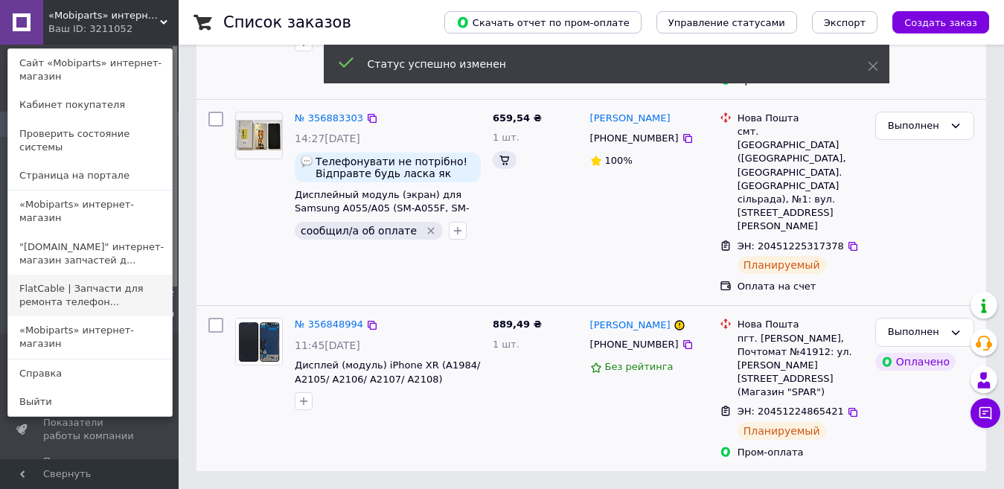
scroll to position [199, 0]
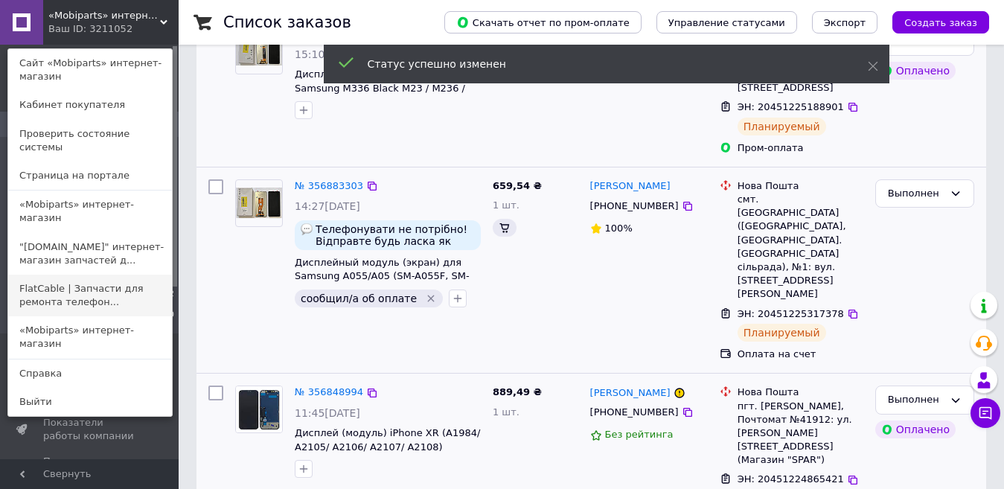
click at [58, 275] on link "FlatCable | Запчасти для ремонта телефон..." at bounding box center [90, 296] width 164 height 42
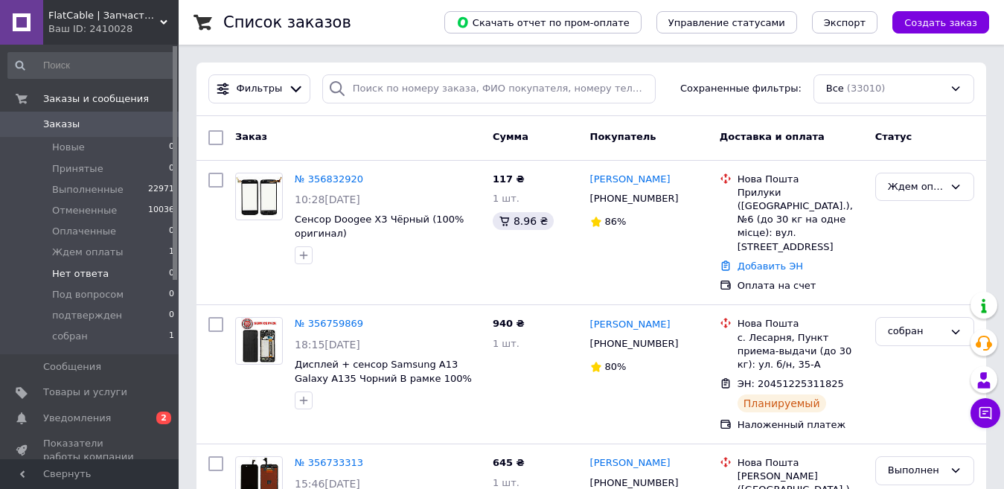
click at [70, 337] on span "собран" at bounding box center [70, 336] width 36 height 13
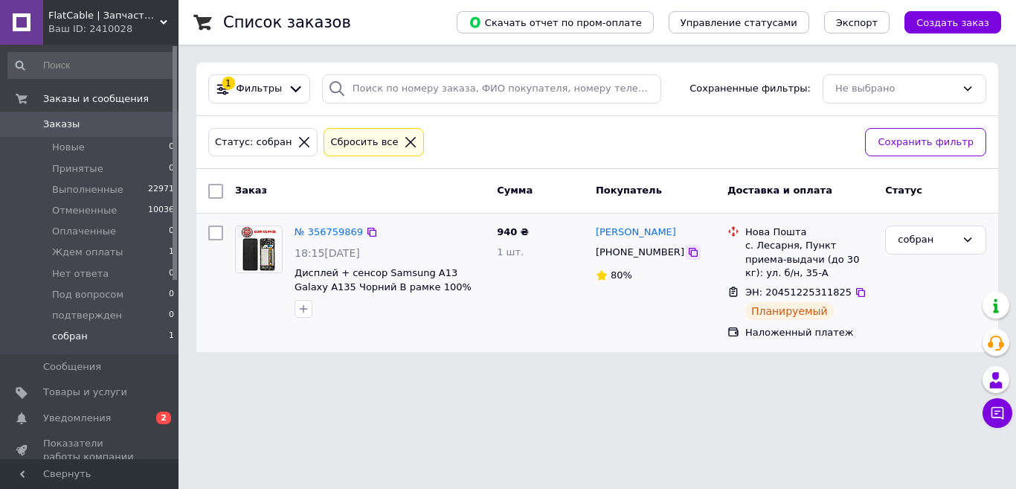
click at [687, 253] on icon at bounding box center [693, 252] width 12 height 12
click at [856, 292] on icon at bounding box center [860, 292] width 9 height 9
click at [943, 243] on div "собран" at bounding box center [927, 240] width 58 height 16
click at [919, 292] on li "Выполнен" at bounding box center [936, 298] width 100 height 28
